Goal: Information Seeking & Learning: Learn about a topic

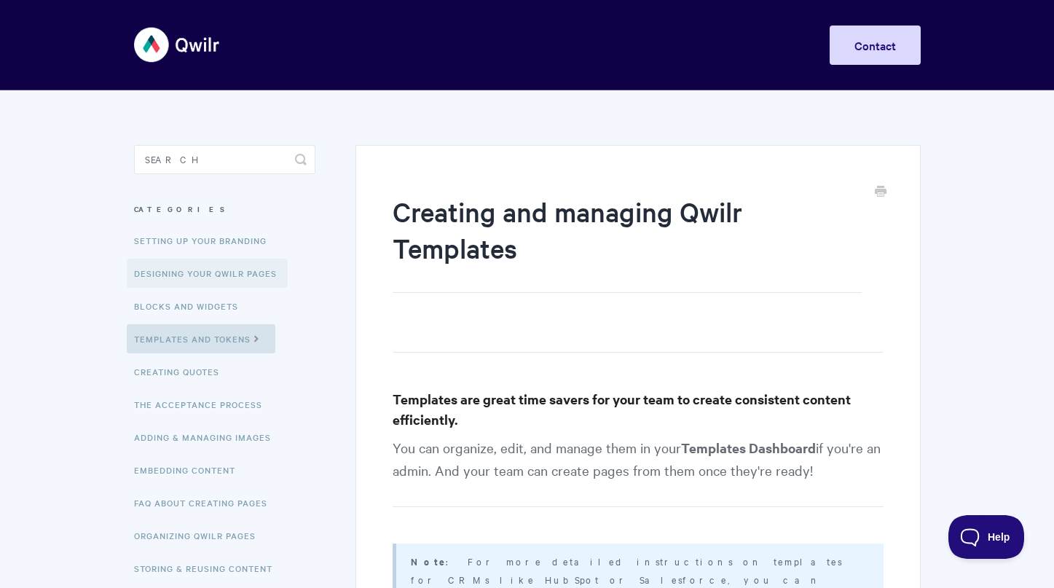
click at [208, 270] on link "Designing Your Qwilr Pages" at bounding box center [207, 273] width 161 height 29
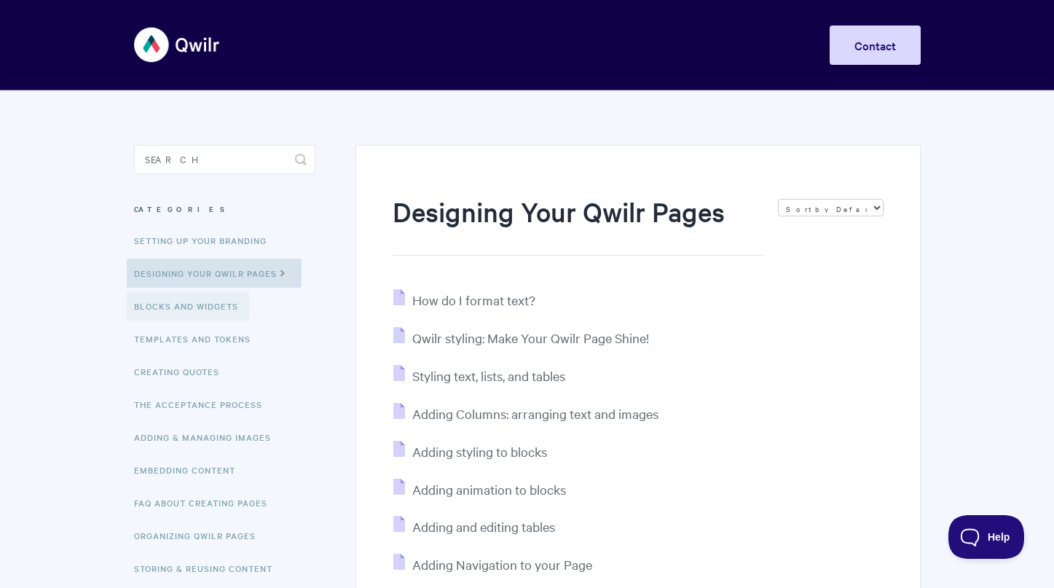
click at [217, 308] on link "Blocks and Widgets" at bounding box center [188, 305] width 122 height 29
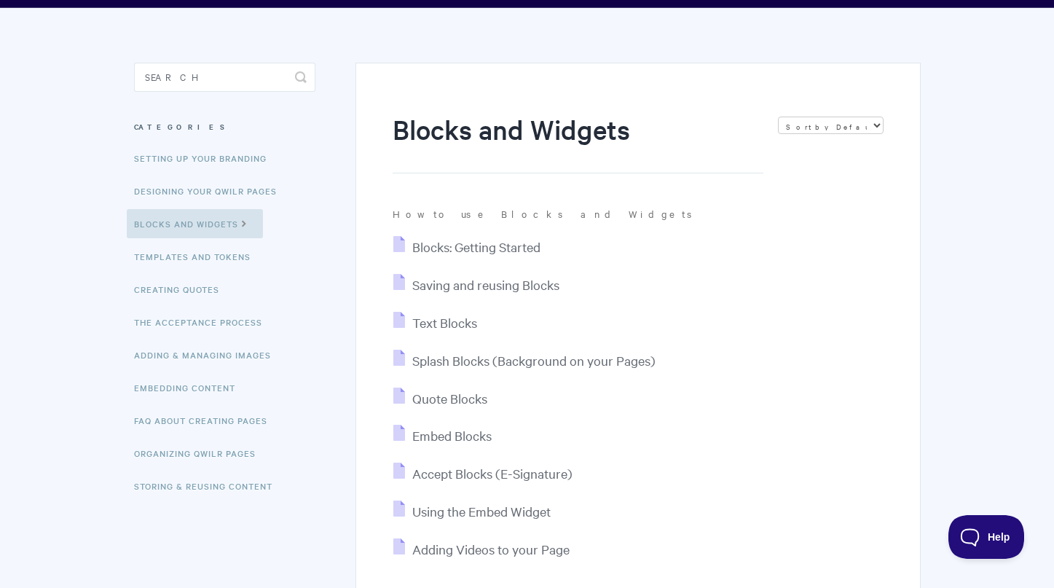
scroll to position [41, 0]
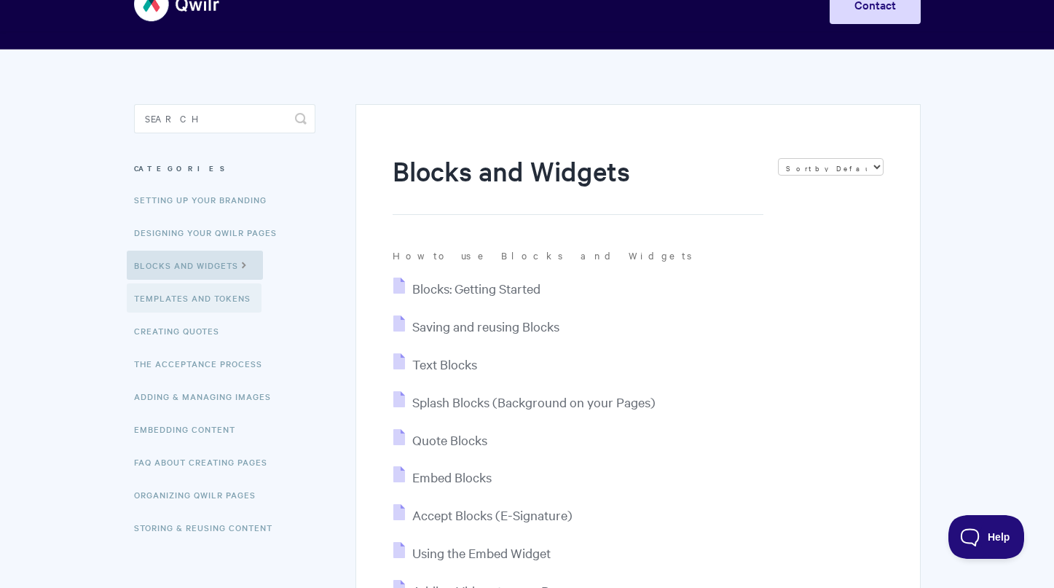
click at [202, 296] on link "Templates and Tokens" at bounding box center [194, 297] width 135 height 29
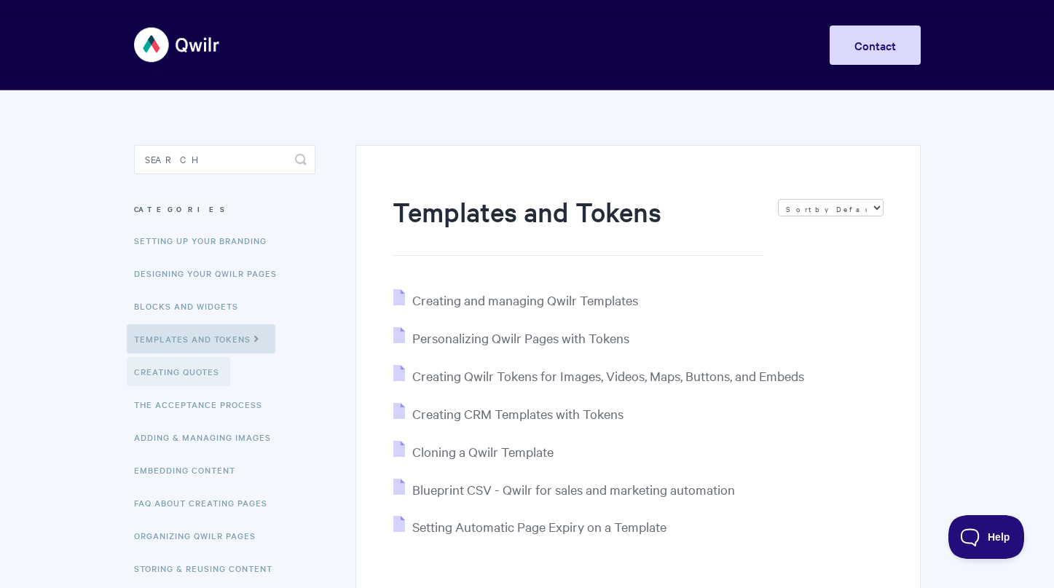
click at [213, 377] on link "Creating Quotes" at bounding box center [178, 371] width 103 height 29
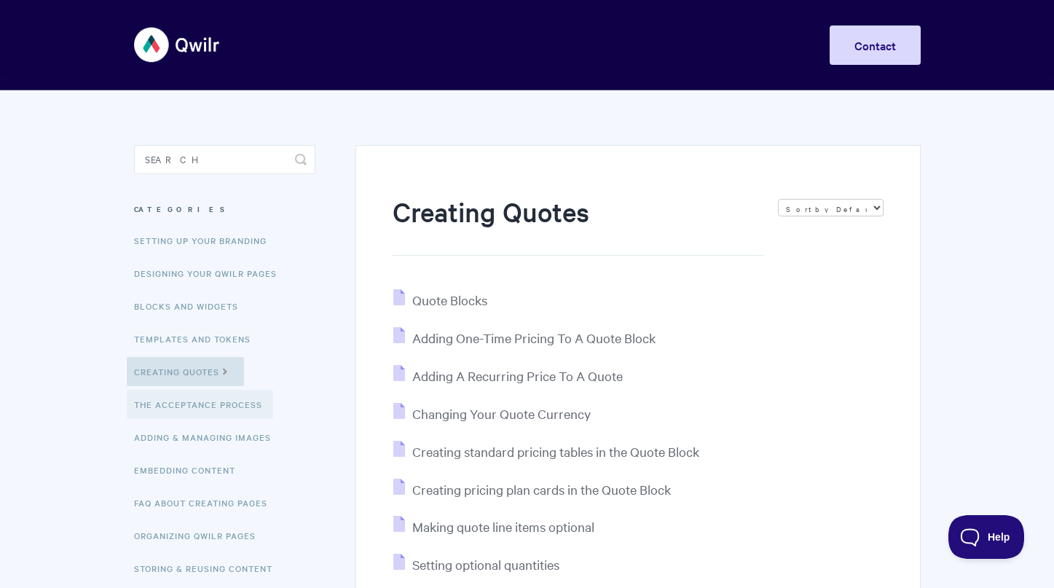
click at [207, 402] on link "The Acceptance Process" at bounding box center [200, 404] width 146 height 29
